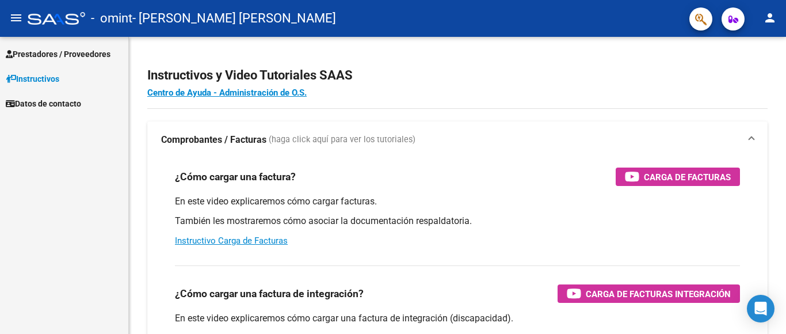
click at [52, 53] on span "Prestadores / Proveedores" at bounding box center [58, 54] width 105 height 13
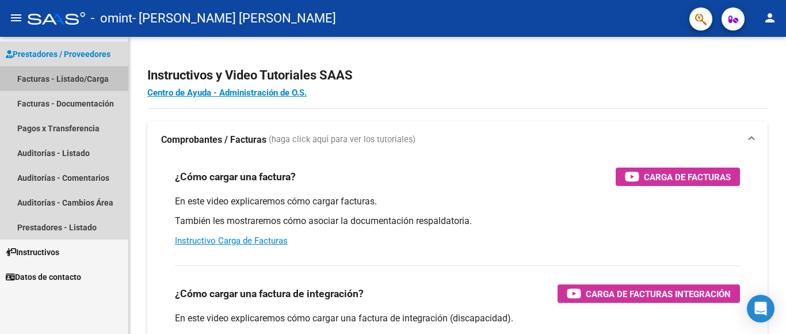
click at [52, 76] on link "Facturas - Listado/Carga" at bounding box center [64, 78] width 128 height 25
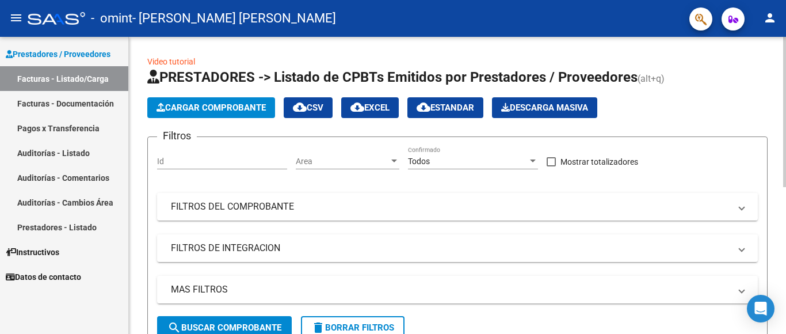
click at [189, 110] on span "Cargar Comprobante" at bounding box center [210, 107] width 109 height 10
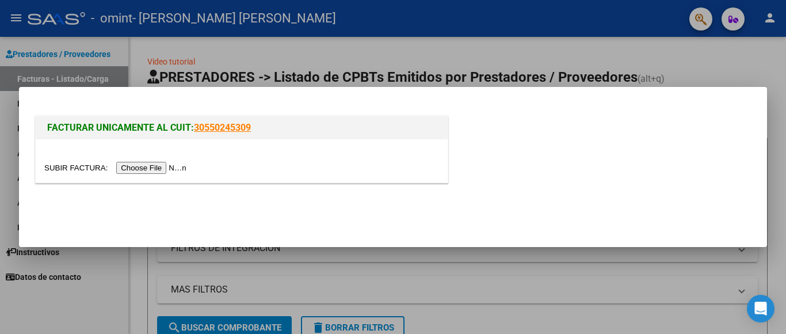
click at [164, 169] on input "file" at bounding box center [117, 168] width 146 height 12
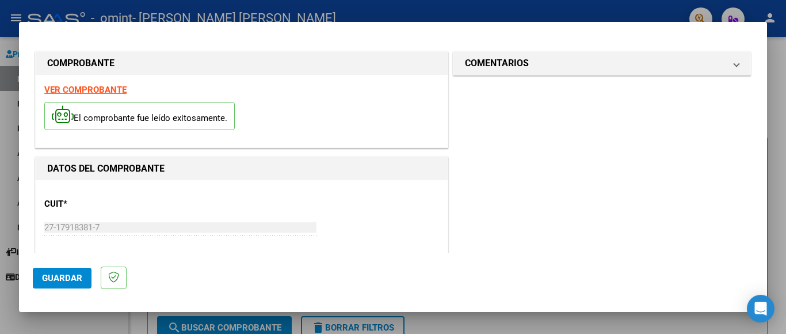
click at [763, 263] on mat-dialog-container "COMPROBANTE VER COMPROBANTE El comprobante fue leído exitosamente. DATOS DEL CO…" at bounding box center [393, 167] width 748 height 290
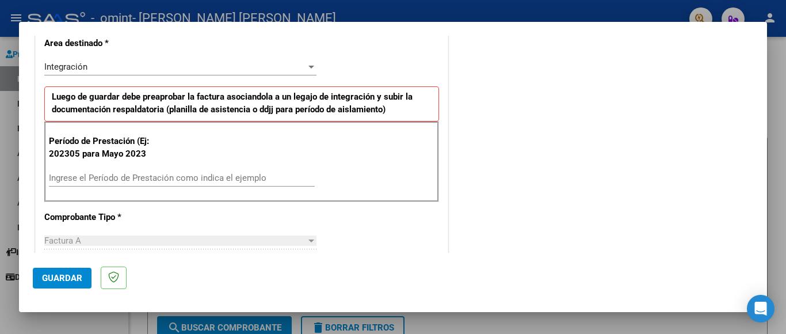
scroll to position [253, 0]
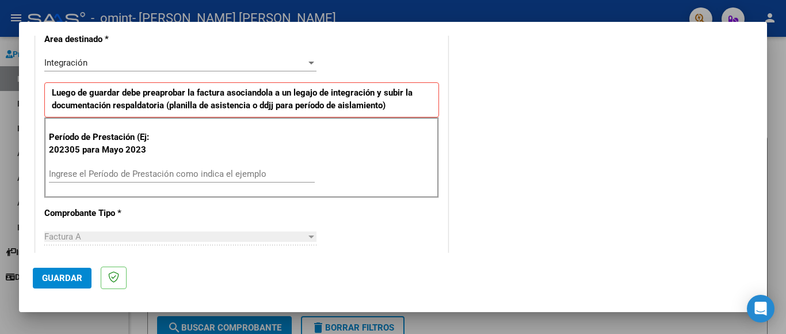
click at [49, 171] on input "Ingrese el Período de Prestación como indica el ejemplo" at bounding box center [182, 174] width 266 height 10
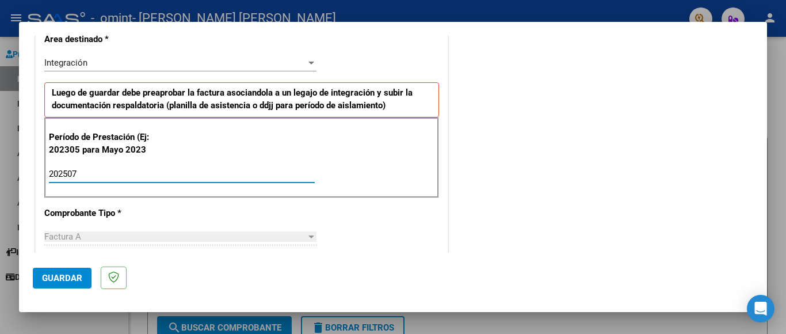
type input "202507"
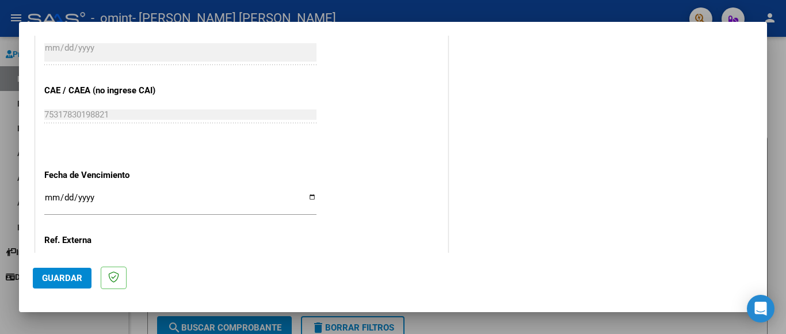
scroll to position [690, 0]
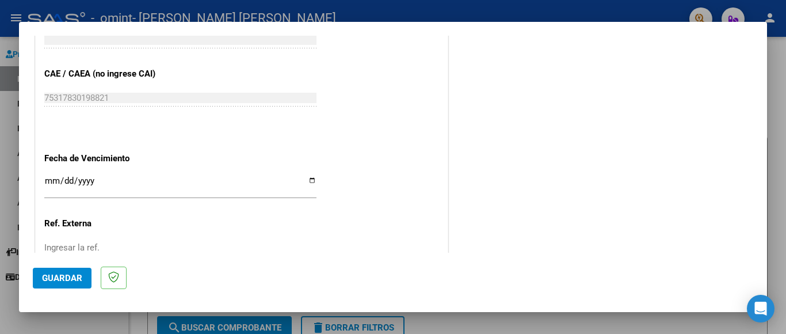
click at [305, 176] on input "Ingresar la fecha" at bounding box center [180, 185] width 272 height 18
type input "[DATE]"
click at [70, 281] on span "Guardar" at bounding box center [62, 278] width 40 height 10
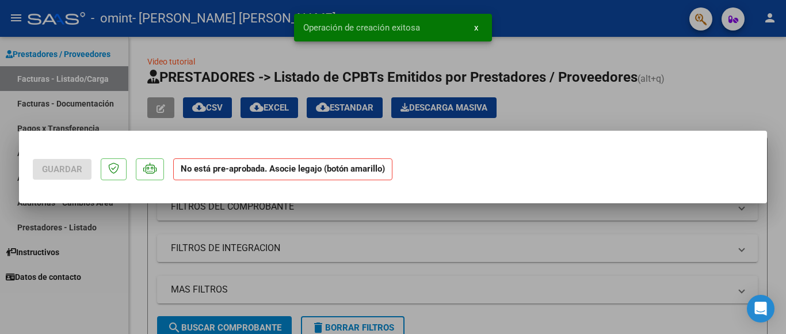
scroll to position [0, 0]
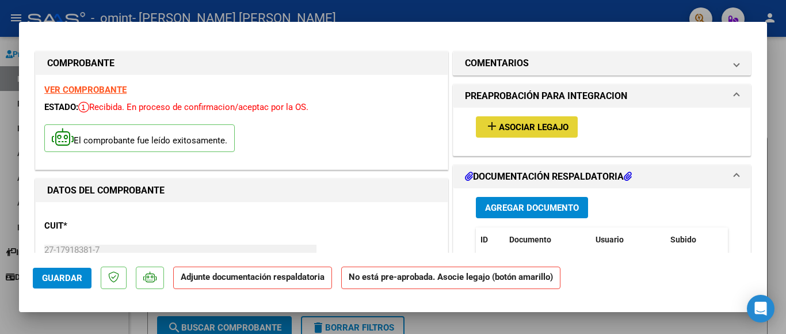
click at [533, 130] on span "Asociar Legajo" at bounding box center [534, 127] width 70 height 10
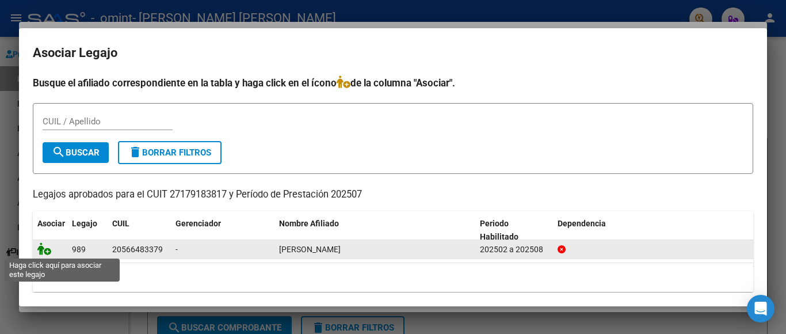
click at [48, 251] on icon at bounding box center [44, 248] width 14 height 13
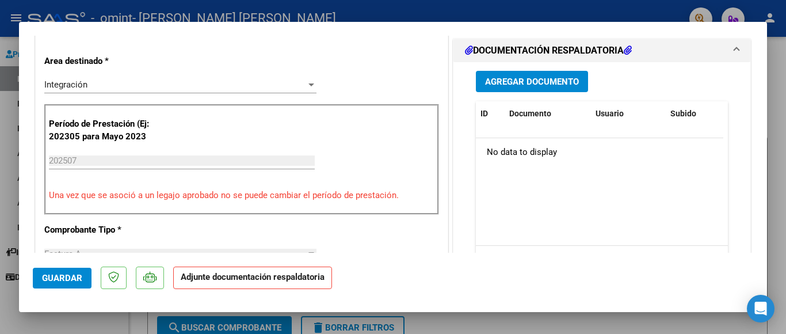
scroll to position [276, 0]
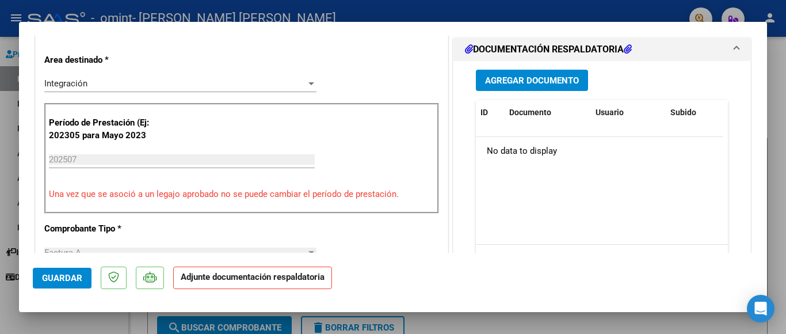
click at [514, 82] on span "Agregar Documento" at bounding box center [532, 80] width 94 height 10
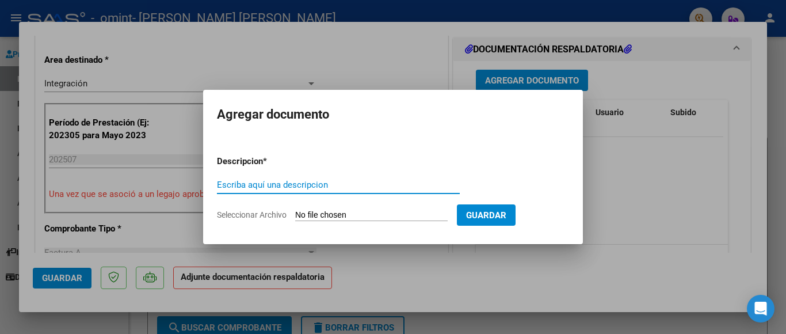
click at [219, 185] on input "Escriba aquí una descripcion" at bounding box center [338, 184] width 243 height 10
type input "PLANILLA DE ASISTENCIA"
click at [326, 210] on input "Seleccionar Archivo" at bounding box center [371, 215] width 152 height 11
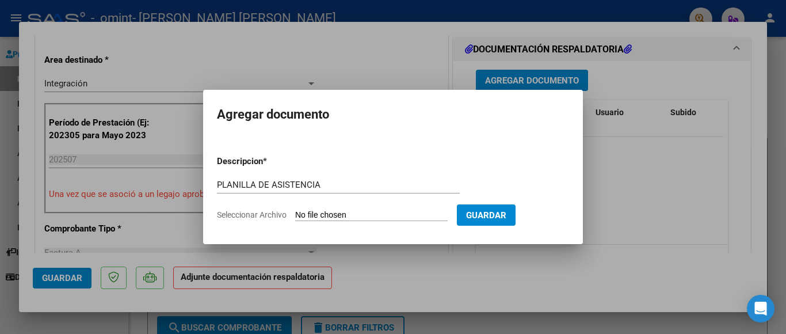
type input "C:\fakepath\[PERSON_NAME] ASISTENCIA JULIO 202520250811.pdf"
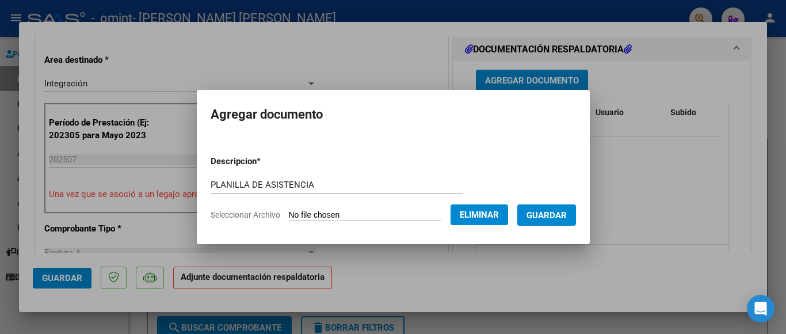
click at [544, 217] on span "Guardar" at bounding box center [546, 215] width 40 height 10
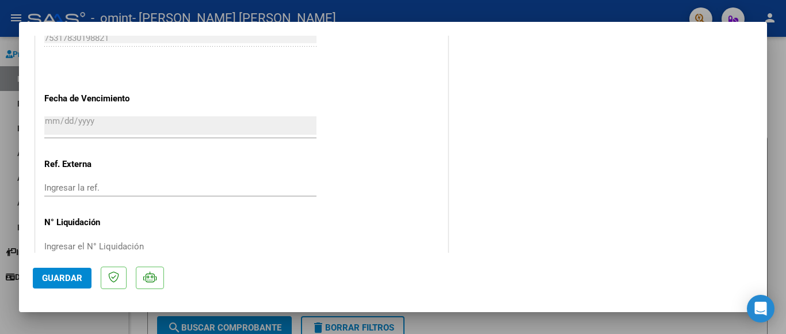
scroll to position [798, 0]
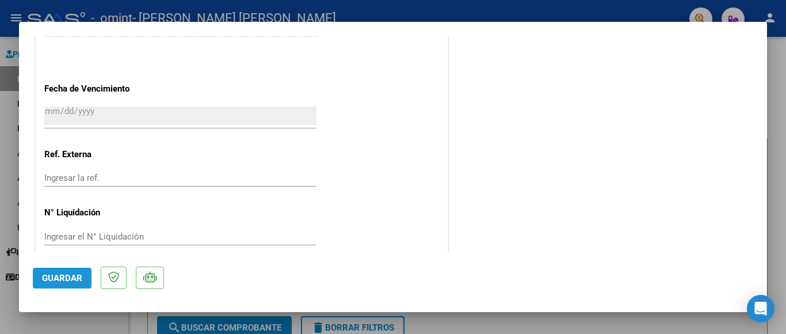
click at [67, 282] on span "Guardar" at bounding box center [62, 278] width 40 height 10
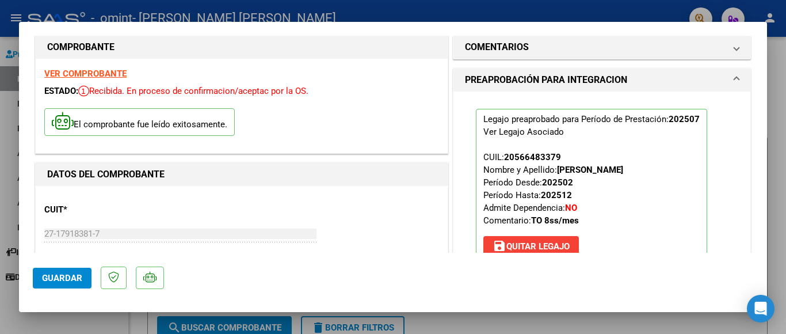
scroll to position [0, 0]
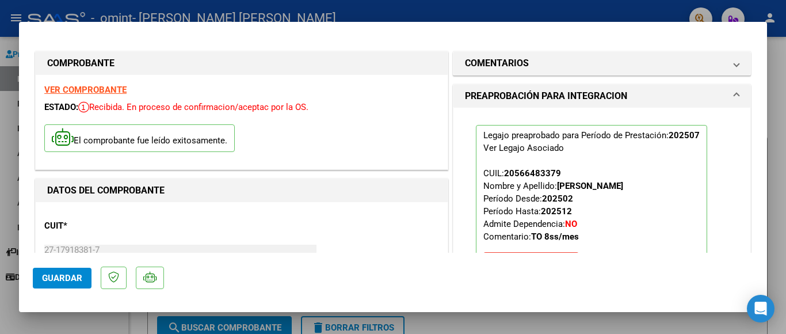
click at [2, 104] on div at bounding box center [393, 167] width 786 height 334
type input "$ 0,00"
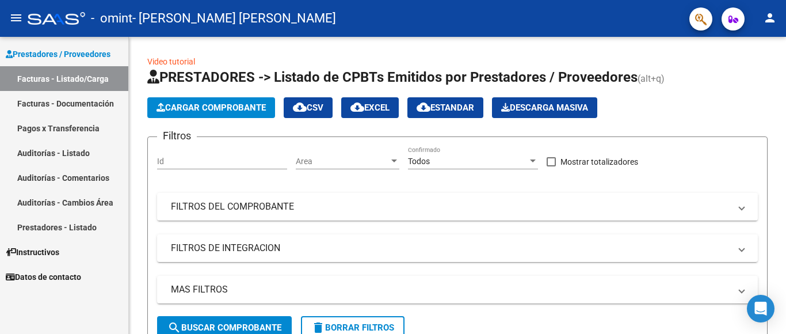
click at [79, 80] on link "Facturas - Listado/Carga" at bounding box center [64, 78] width 128 height 25
click at [785, 229] on div at bounding box center [784, 185] width 3 height 297
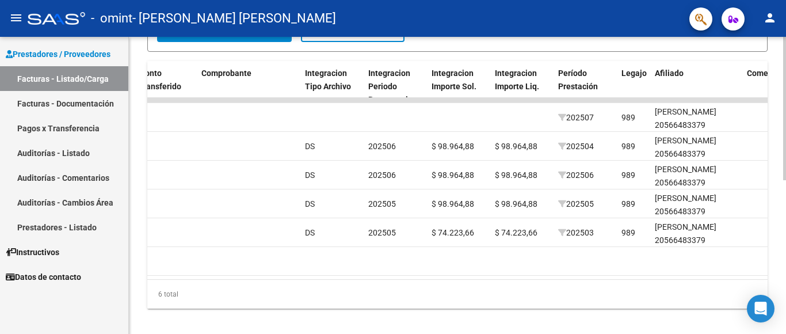
scroll to position [0, 1069]
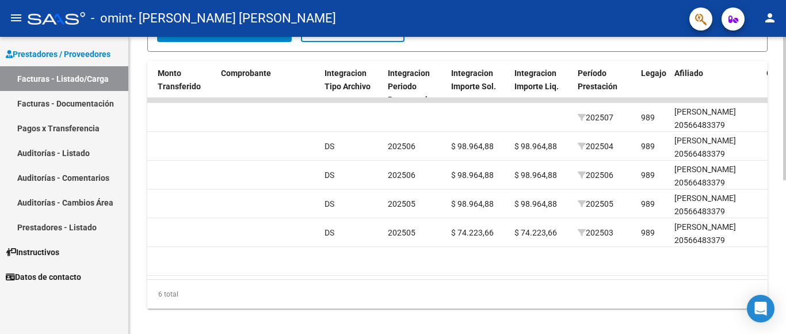
click at [154, 295] on div "6 total" at bounding box center [457, 294] width 620 height 29
click at [154, 296] on div "6 total" at bounding box center [457, 294] width 620 height 29
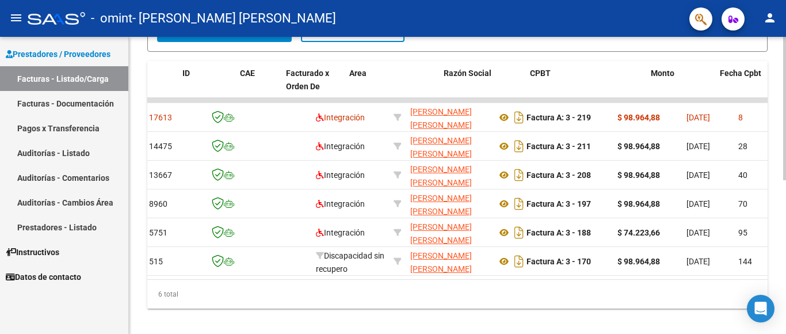
scroll to position [0, 0]
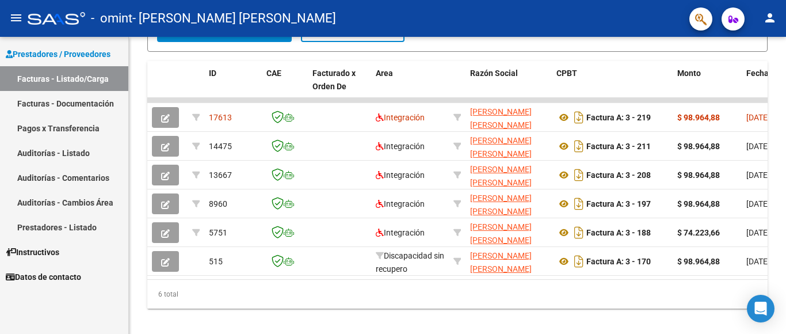
click at [61, 131] on link "Pagos x Transferencia" at bounding box center [64, 128] width 128 height 25
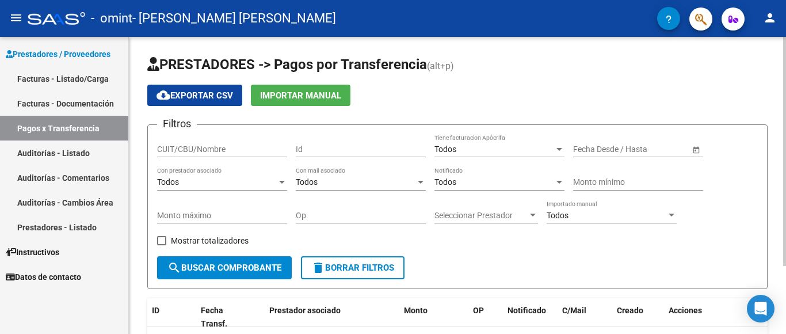
scroll to position [88, 0]
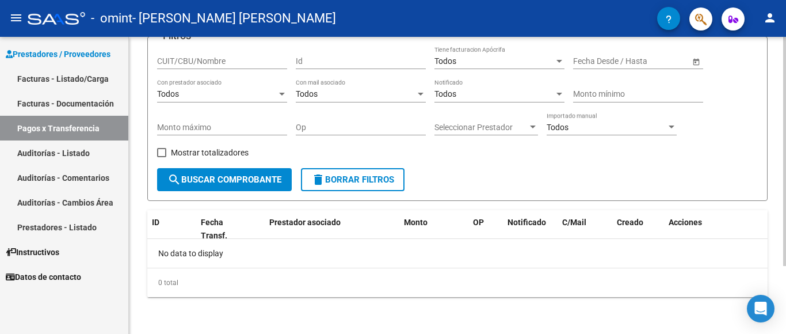
click at [785, 281] on div at bounding box center [784, 185] width 3 height 297
click at [785, 266] on div at bounding box center [784, 151] width 3 height 229
